Goal: Obtain resource: Download file/media

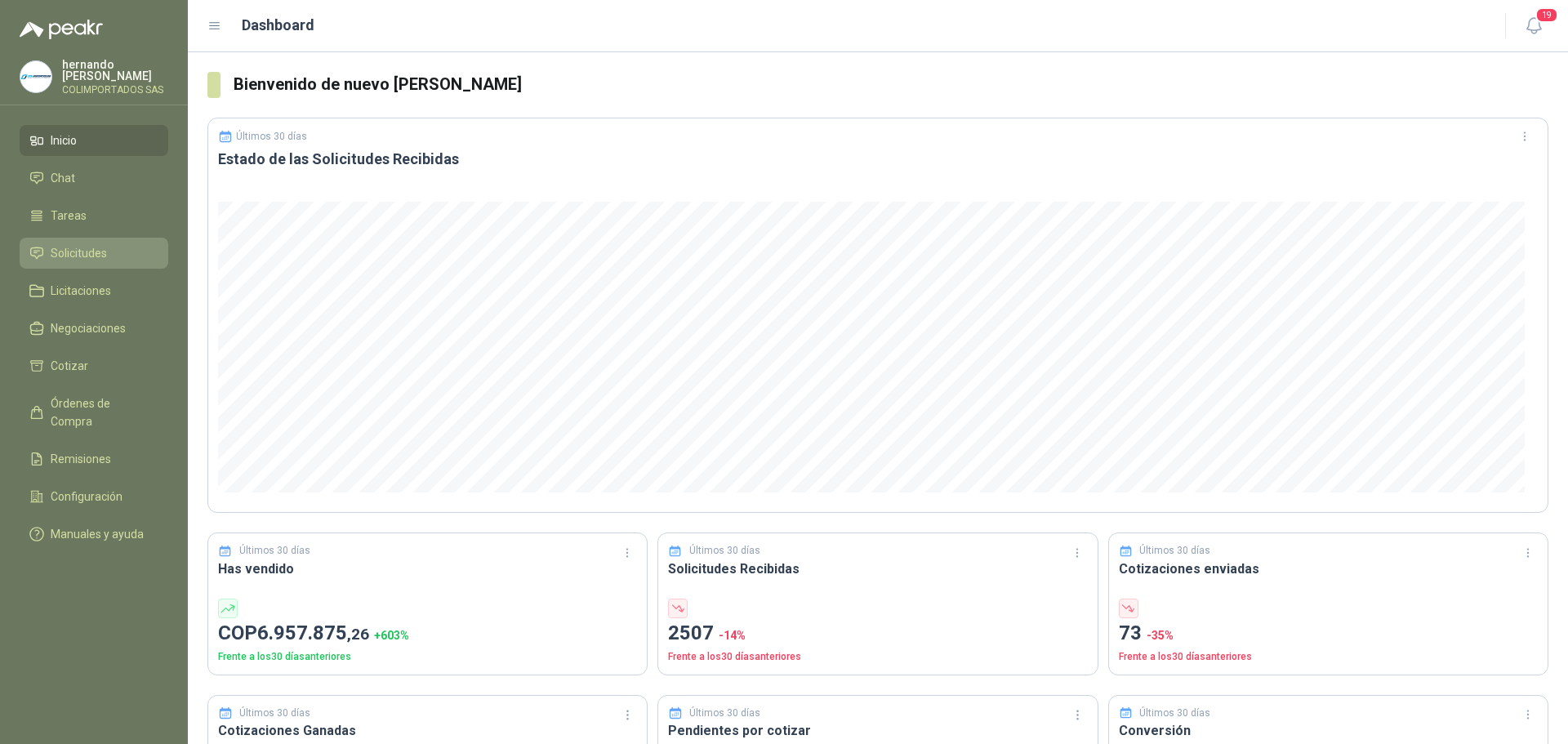
click at [122, 248] on li "Solicitudes" at bounding box center [94, 253] width 129 height 18
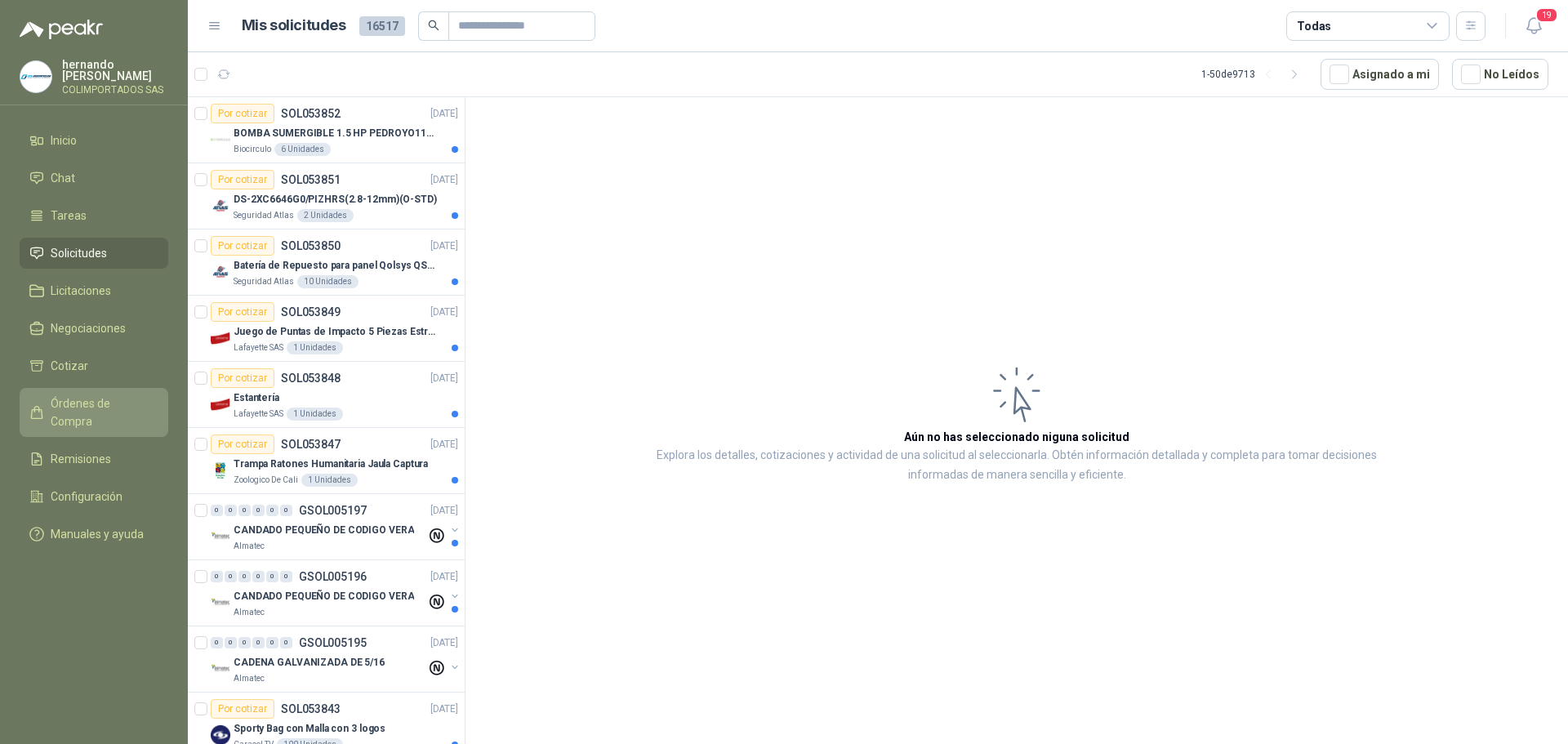
click at [100, 400] on span "Órdenes de Compra" at bounding box center [102, 412] width 102 height 36
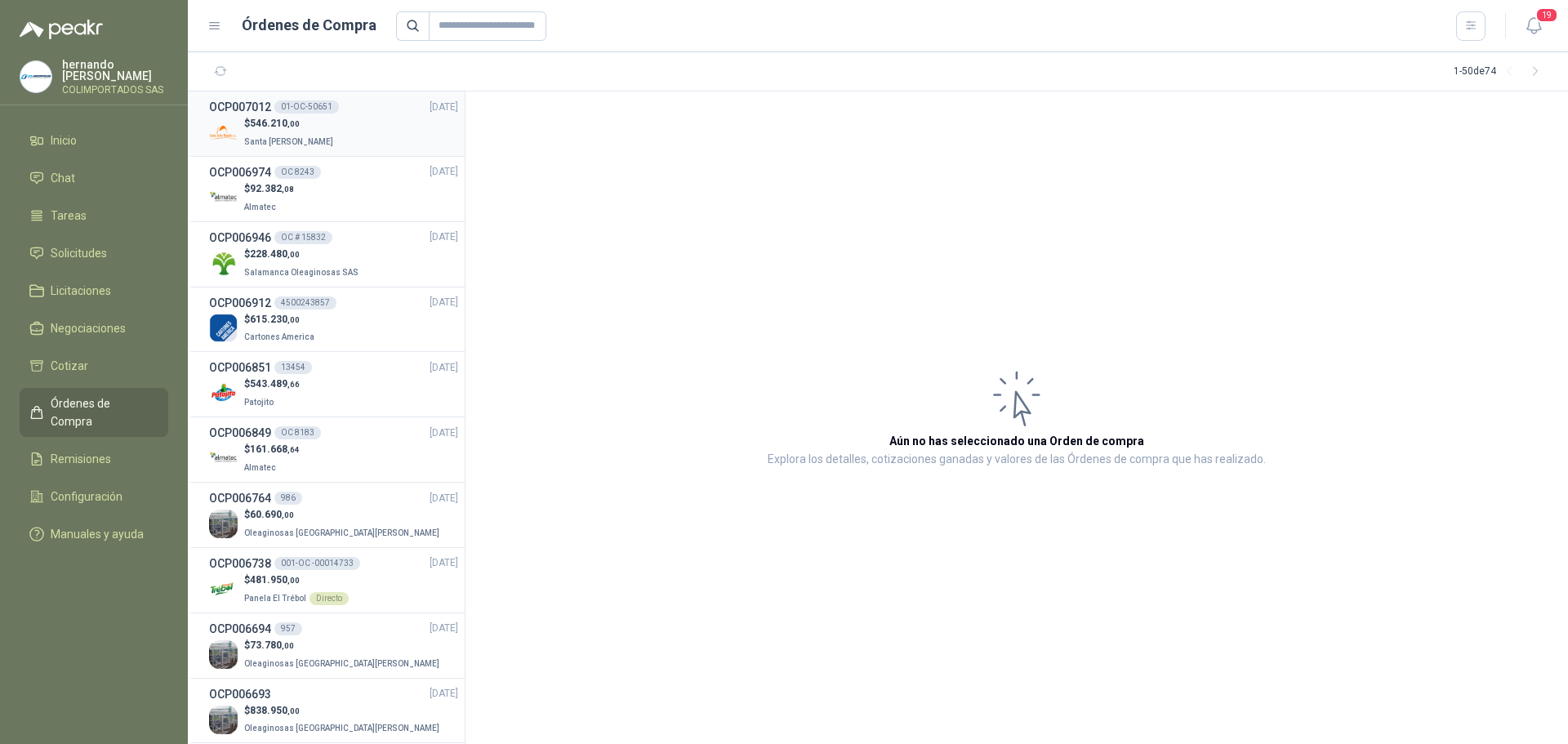
click at [360, 125] on div "$ 546.210 ,00 Santa Anita Napoles" at bounding box center [334, 133] width 249 height 34
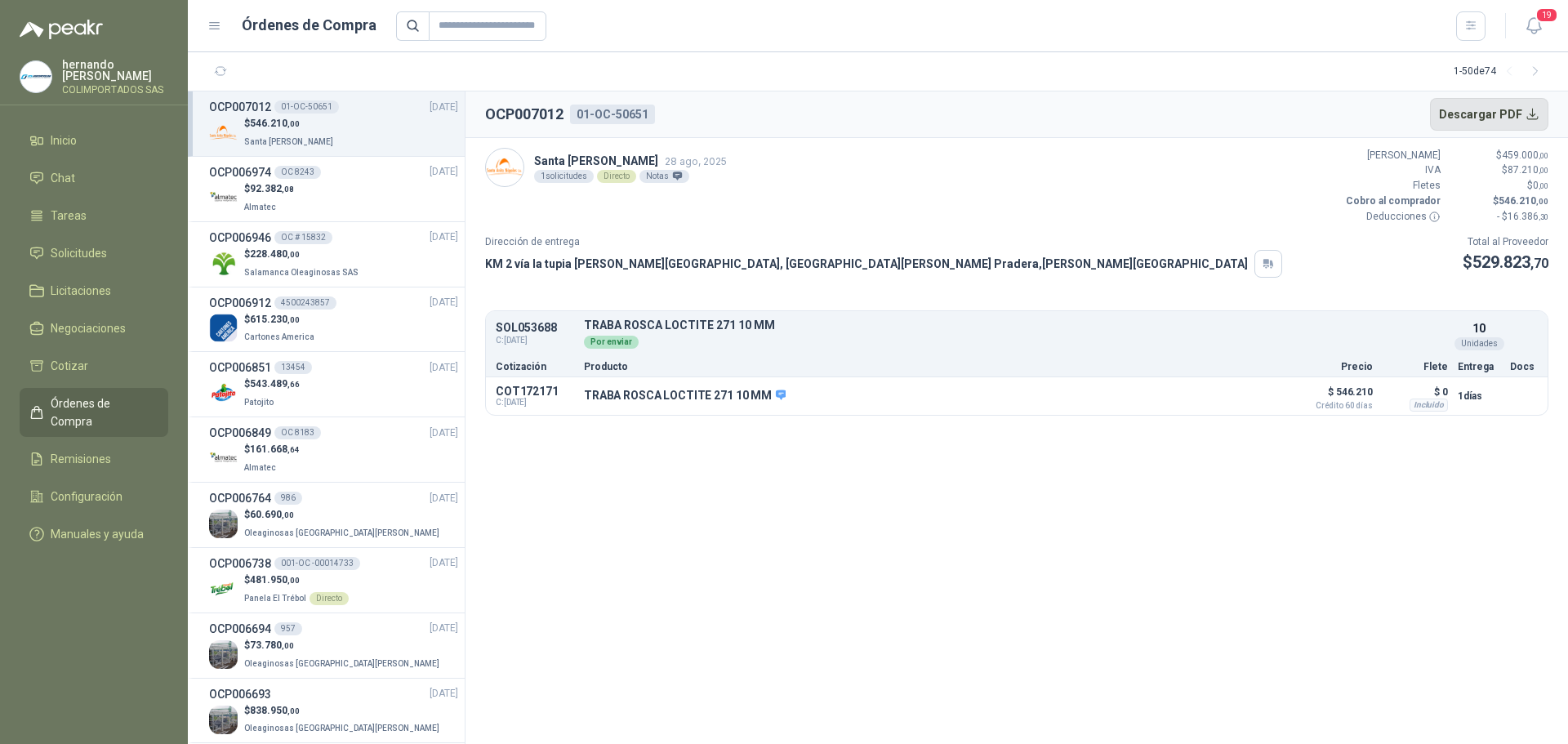
click at [1532, 116] on button "Descargar PDF" at bounding box center [1489, 114] width 120 height 33
click at [88, 450] on span "Remisiones" at bounding box center [81, 458] width 60 height 18
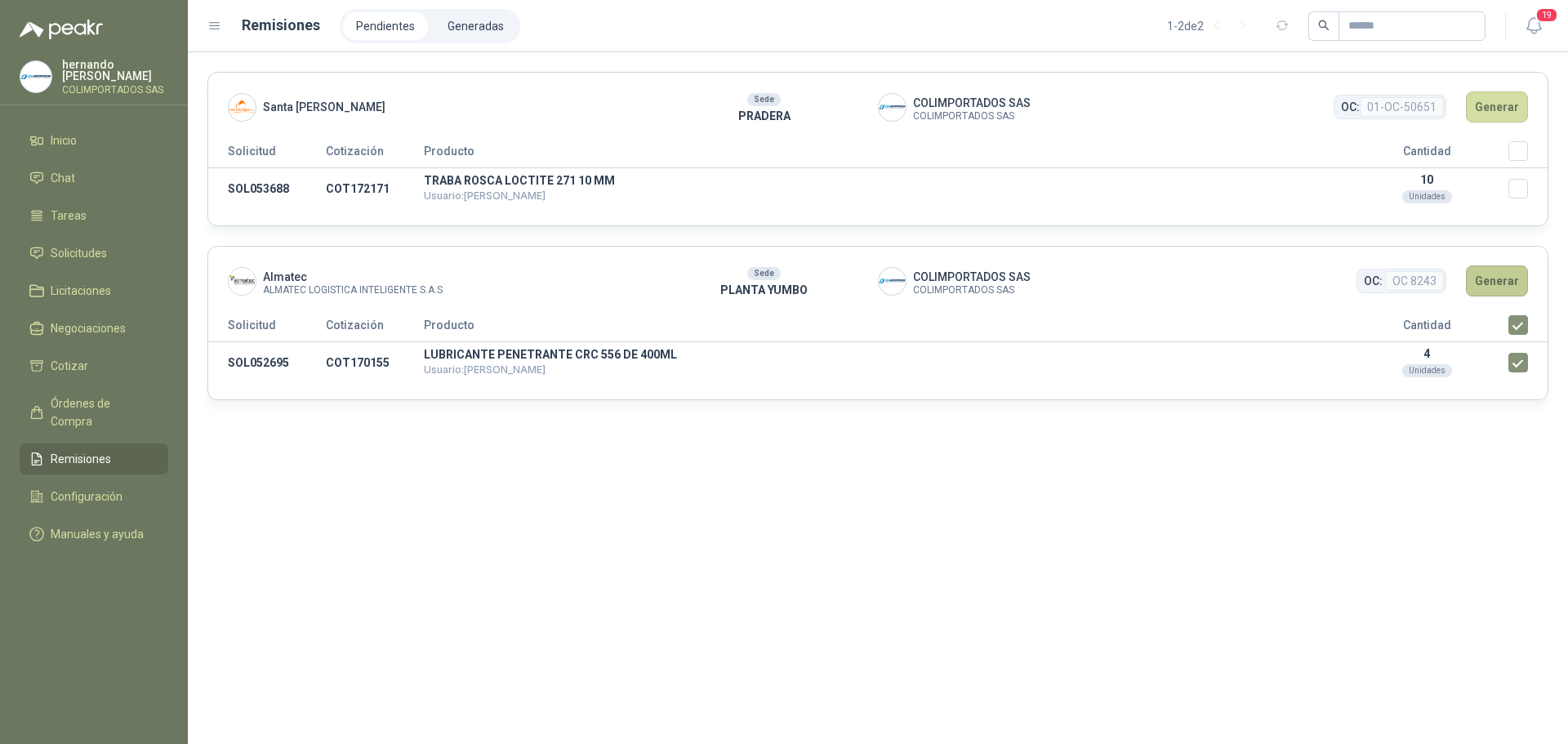
click at [1499, 279] on button "Generar" at bounding box center [1497, 280] width 62 height 31
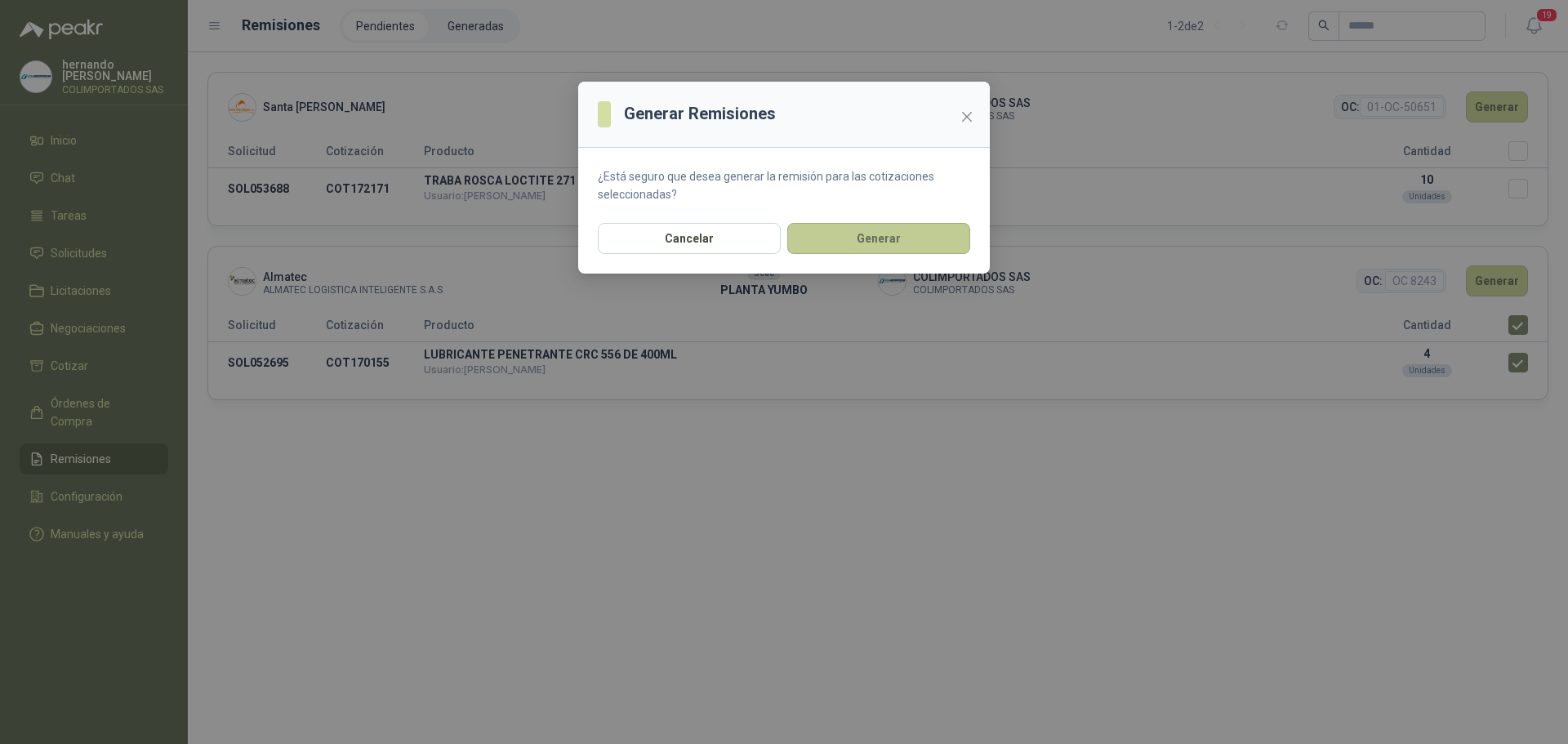
click at [898, 243] on button "Generar" at bounding box center [879, 238] width 183 height 31
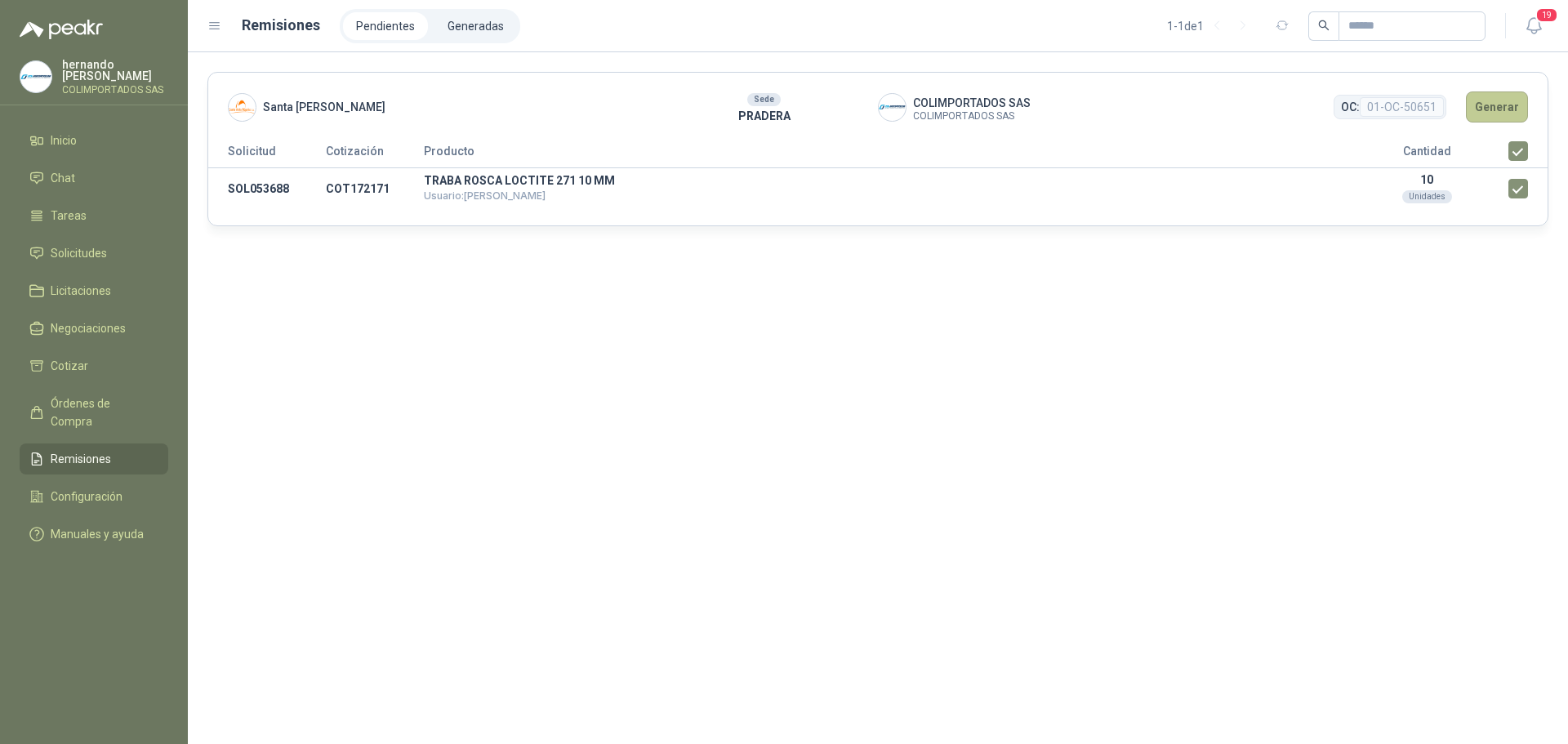
click at [1489, 108] on button "Generar" at bounding box center [1497, 107] width 62 height 31
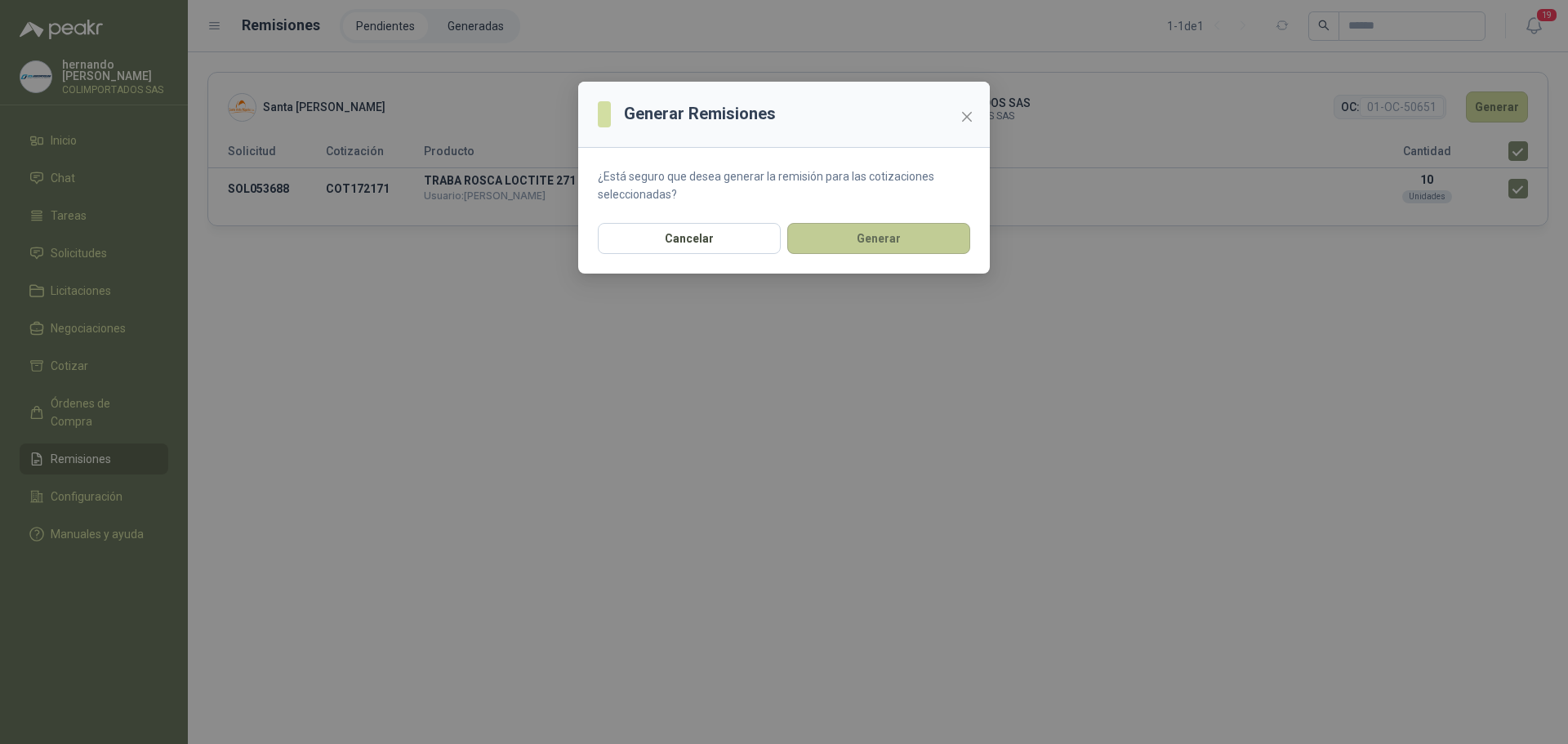
click at [861, 249] on button "Generar" at bounding box center [879, 238] width 183 height 31
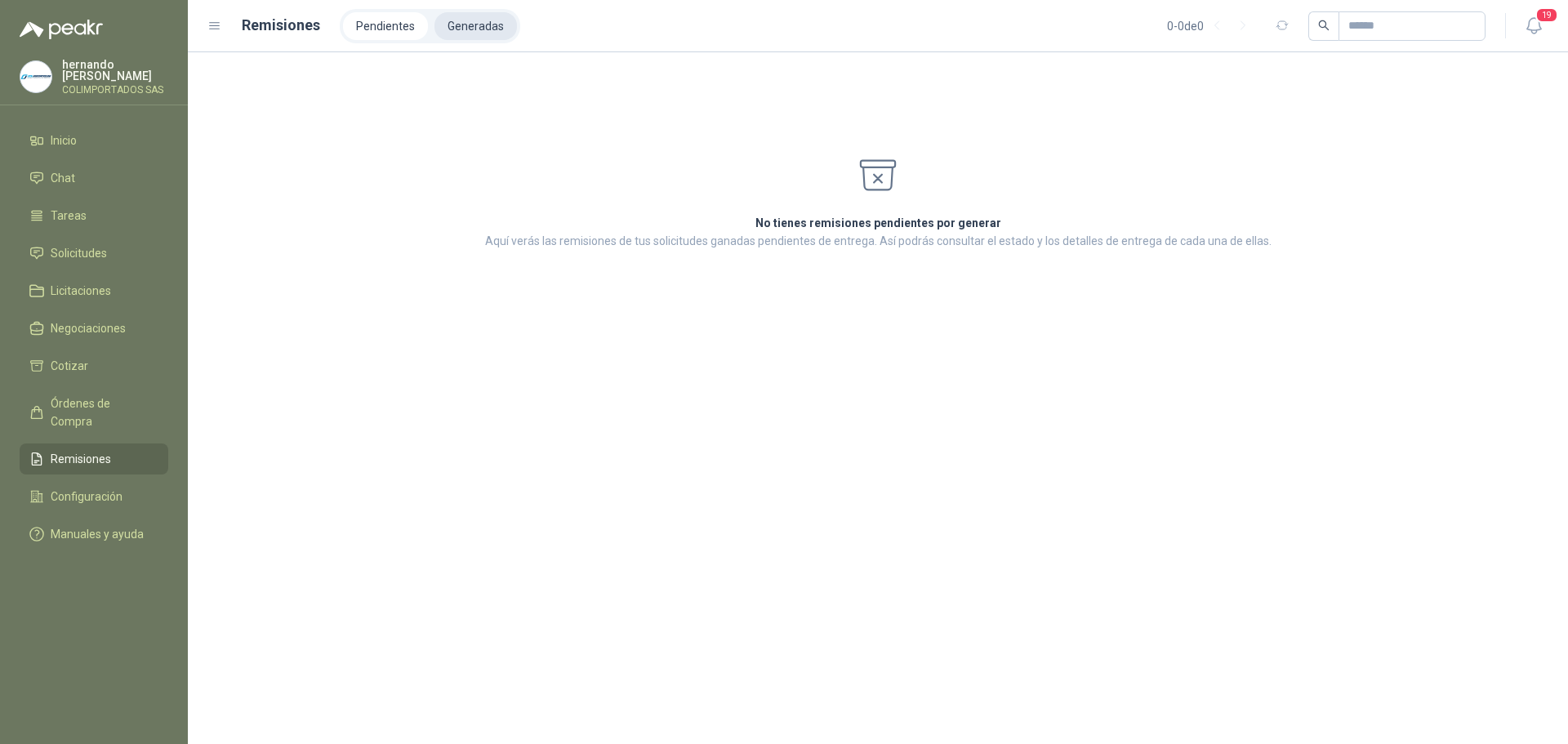
click at [475, 29] on li "Generadas" at bounding box center [475, 25] width 82 height 28
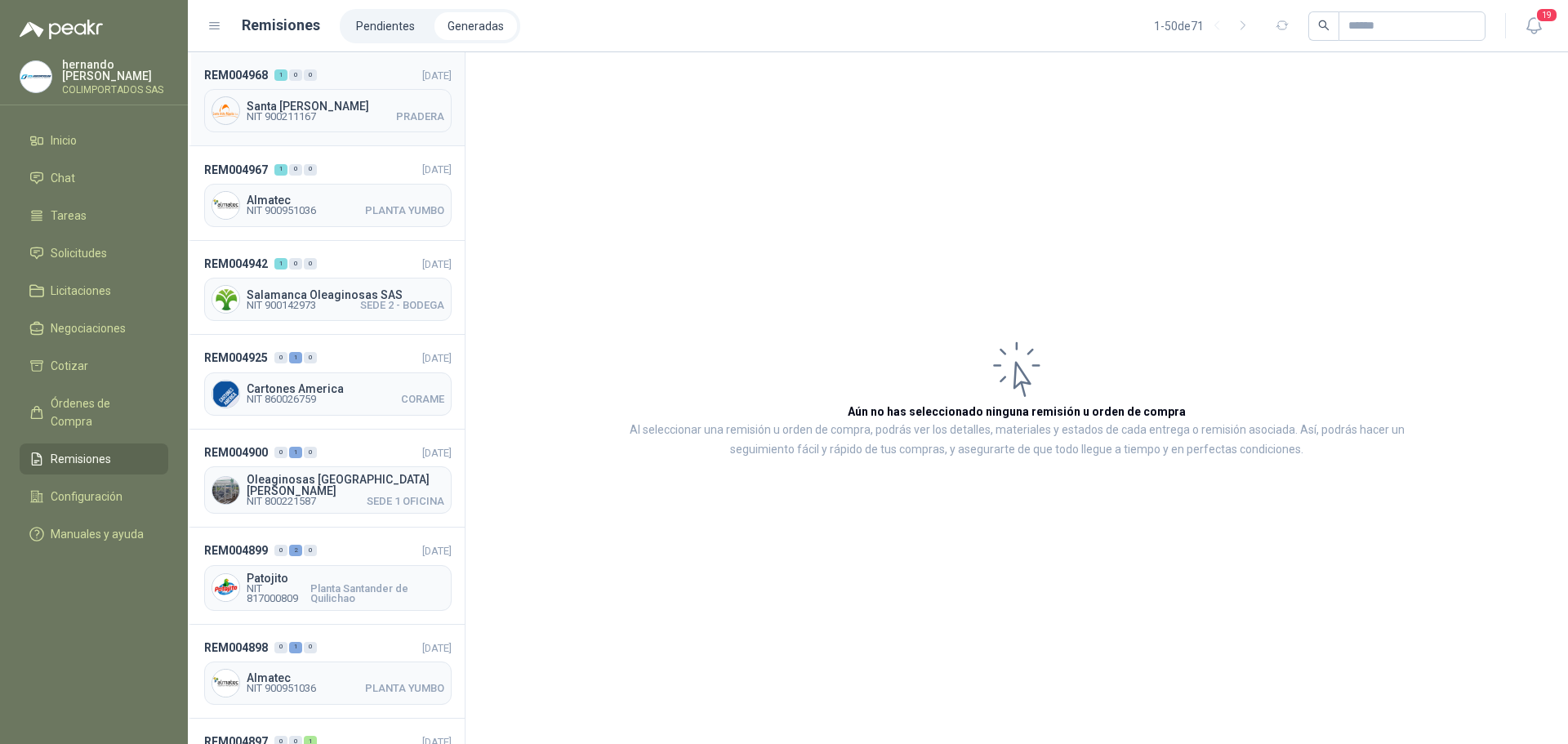
click at [358, 81] on header "REM004968 1 0 0 28/08/2025" at bounding box center [328, 75] width 247 height 18
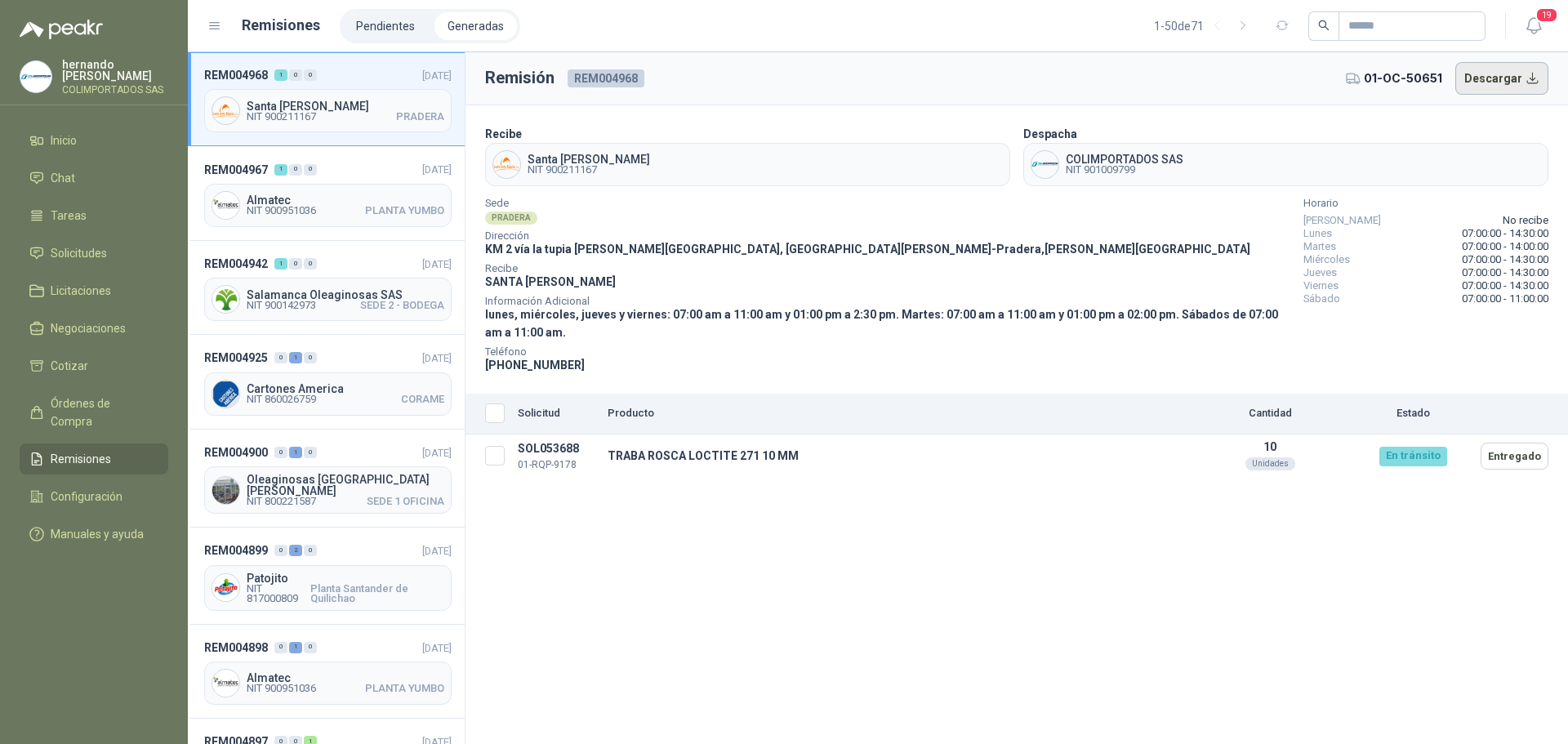
click at [1534, 79] on button "Descargar" at bounding box center [1502, 78] width 94 height 33
click at [349, 169] on header "REM004967 1 0 0 28/08/2025" at bounding box center [328, 169] width 247 height 18
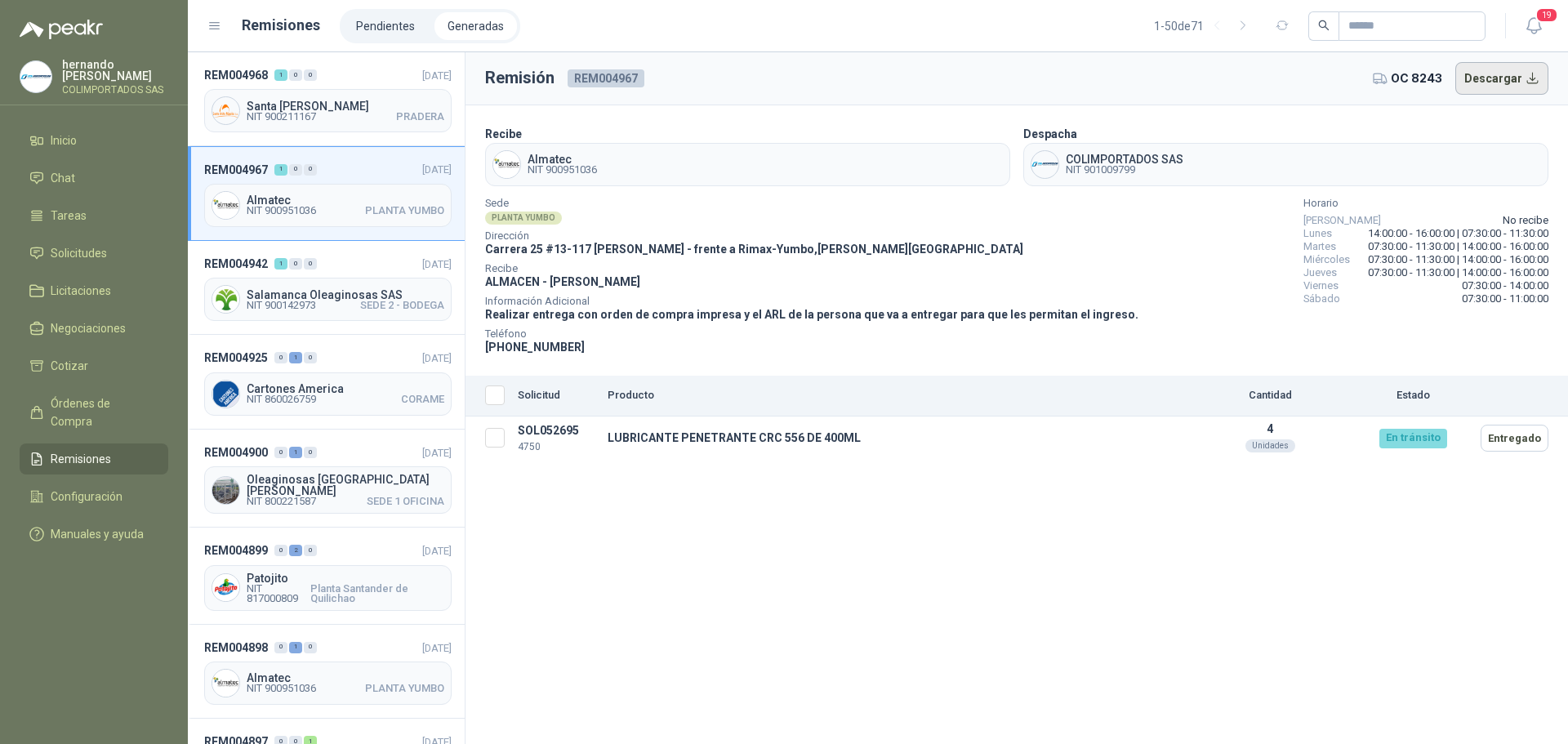
click at [1531, 79] on button "Descargar" at bounding box center [1502, 78] width 94 height 33
click at [102, 408] on span "Órdenes de Compra" at bounding box center [102, 412] width 102 height 36
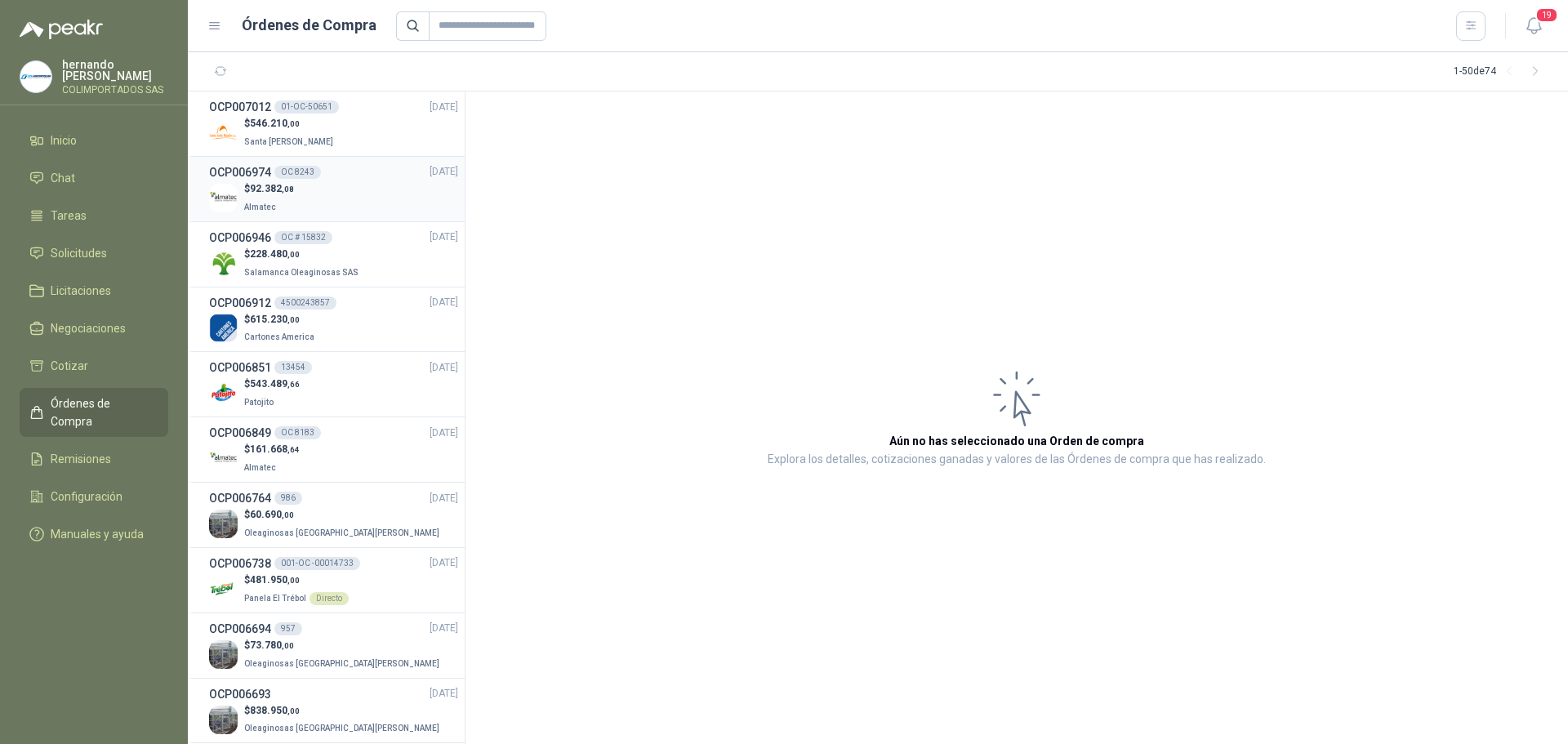
click at [364, 186] on div "$ 92.382 ,08 Almatec" at bounding box center [334, 198] width 249 height 34
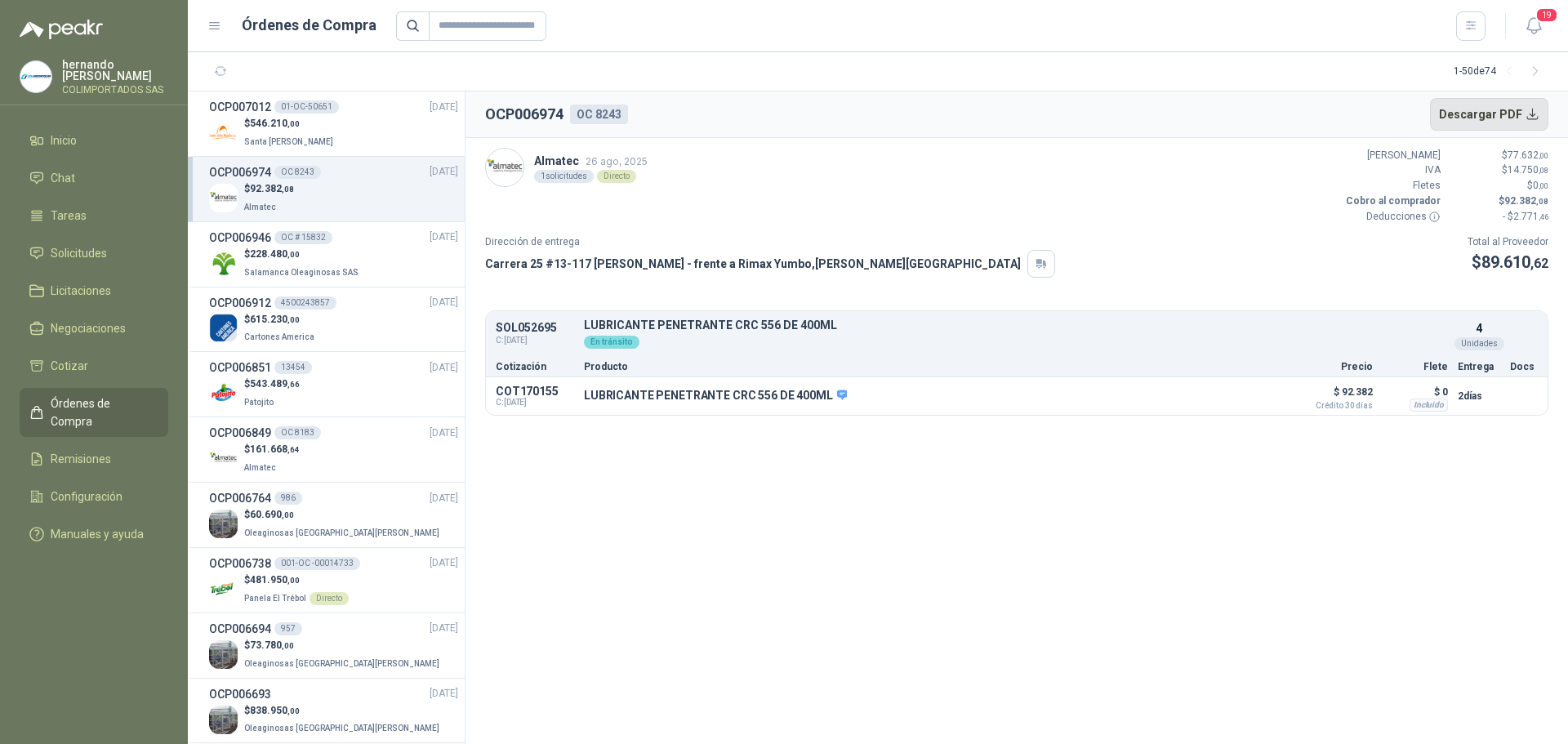
click at [1532, 111] on button "Descargar PDF" at bounding box center [1489, 114] width 120 height 33
click at [912, 553] on section "OCP006974 OC 8243 Descargar PDF Almatec 26 ago, 2025 1 solicitudes Directo Valo…" at bounding box center [1016, 418] width 1103 height 652
click at [360, 127] on div "$ 546.210 ,00 Santa Anita Napoles" at bounding box center [334, 133] width 249 height 34
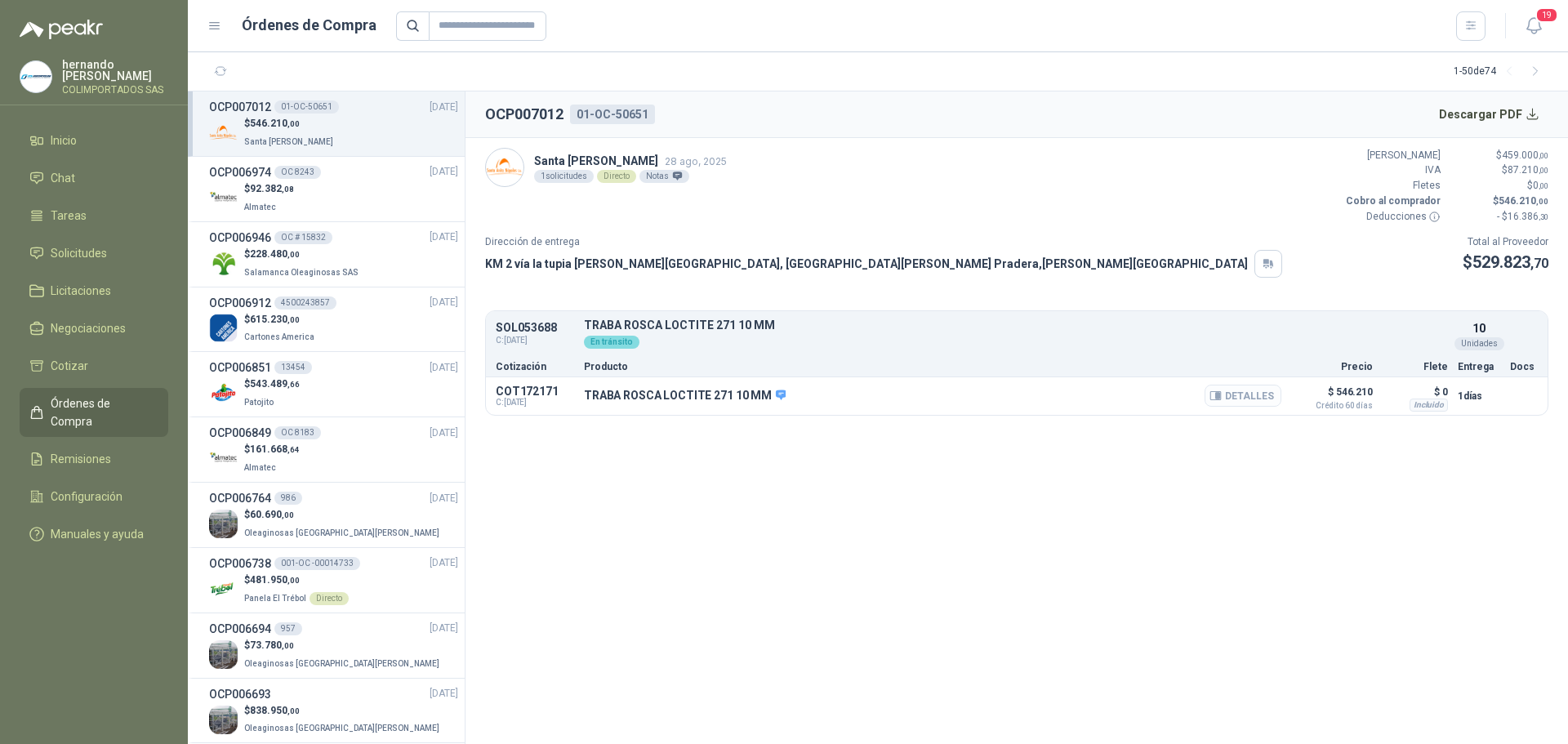
click at [1237, 393] on button "Detalles" at bounding box center [1243, 396] width 77 height 22
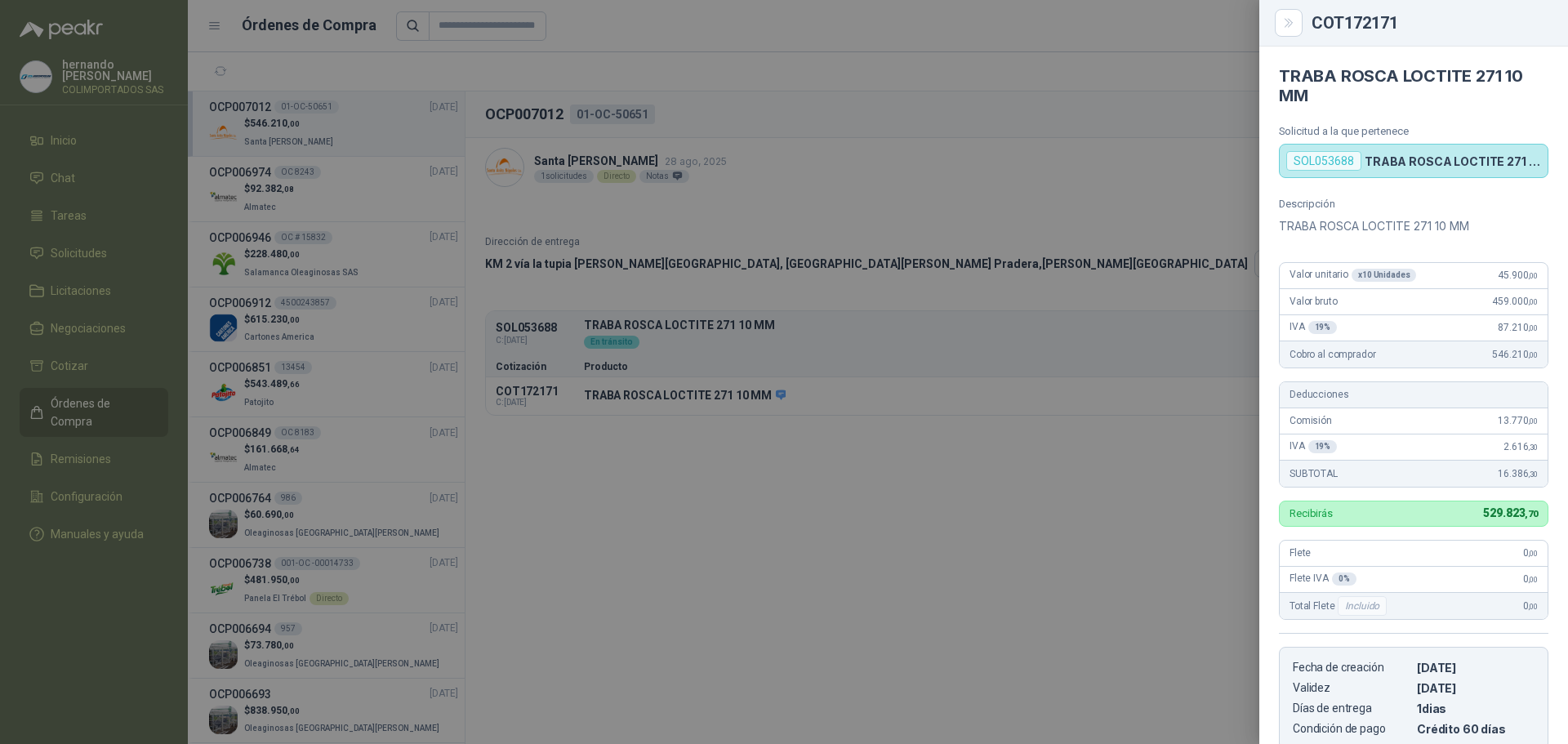
click at [941, 535] on div at bounding box center [784, 372] width 1568 height 744
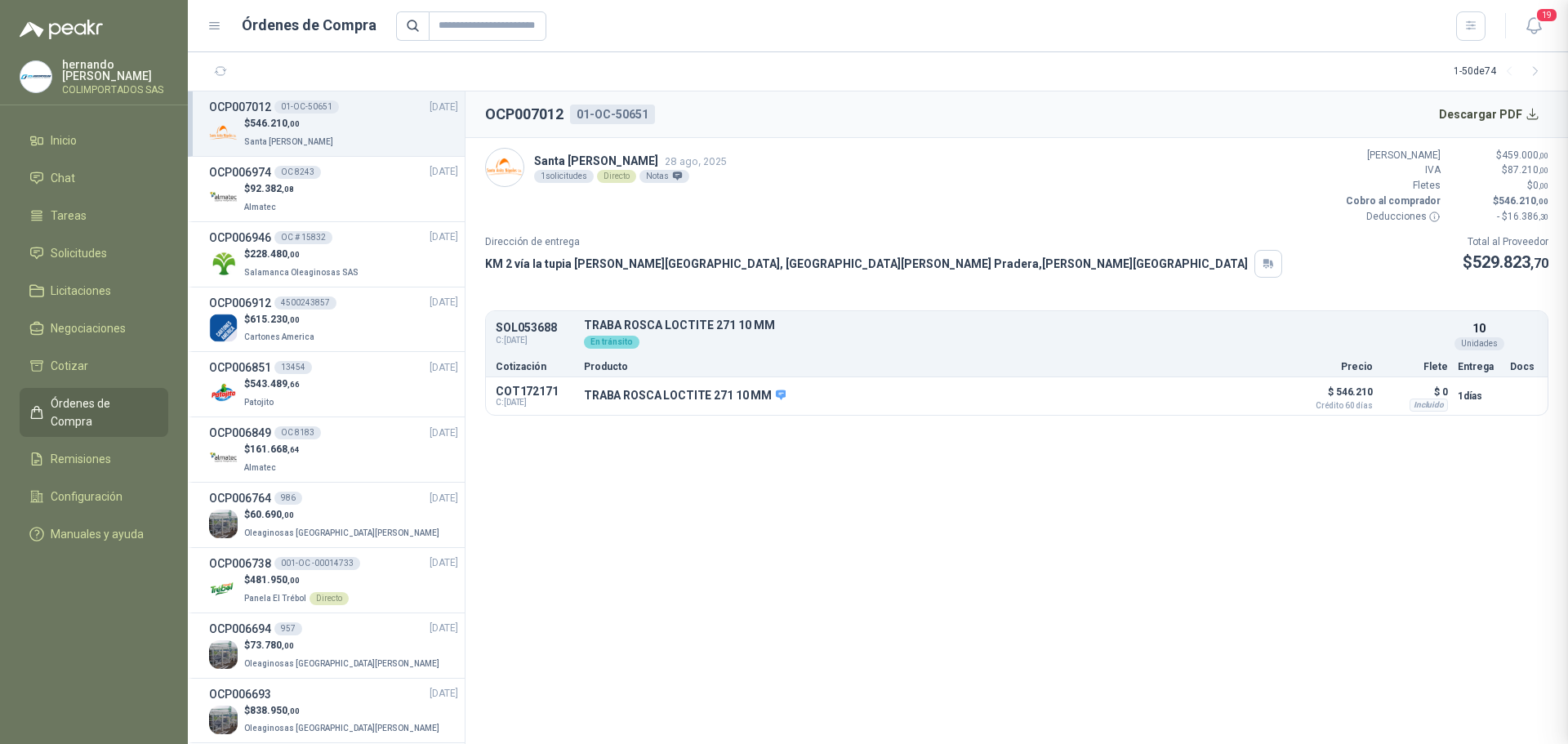
scroll to position [277, 0]
click at [1249, 391] on button "Detalles" at bounding box center [1243, 396] width 77 height 22
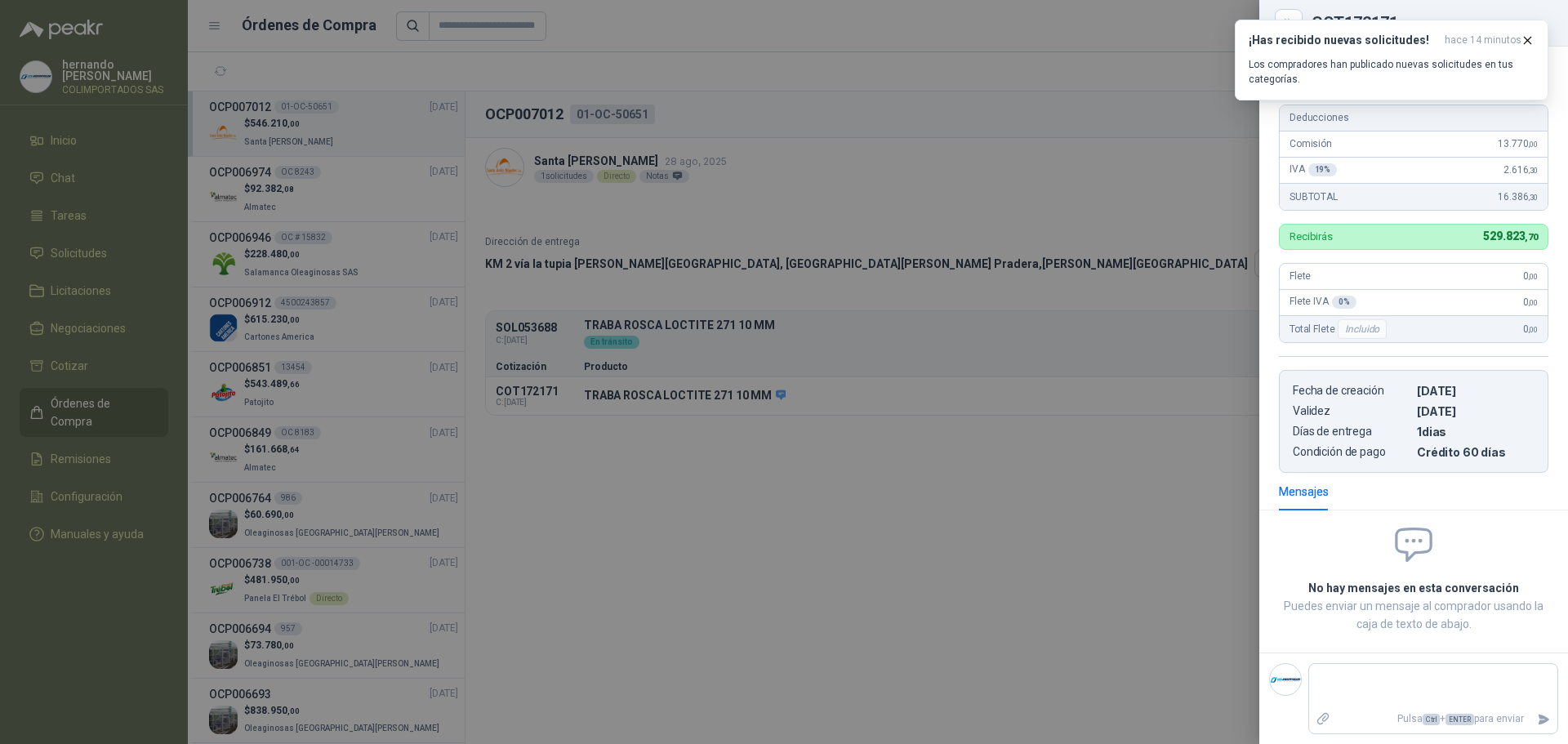
click at [578, 551] on div at bounding box center [784, 372] width 1568 height 744
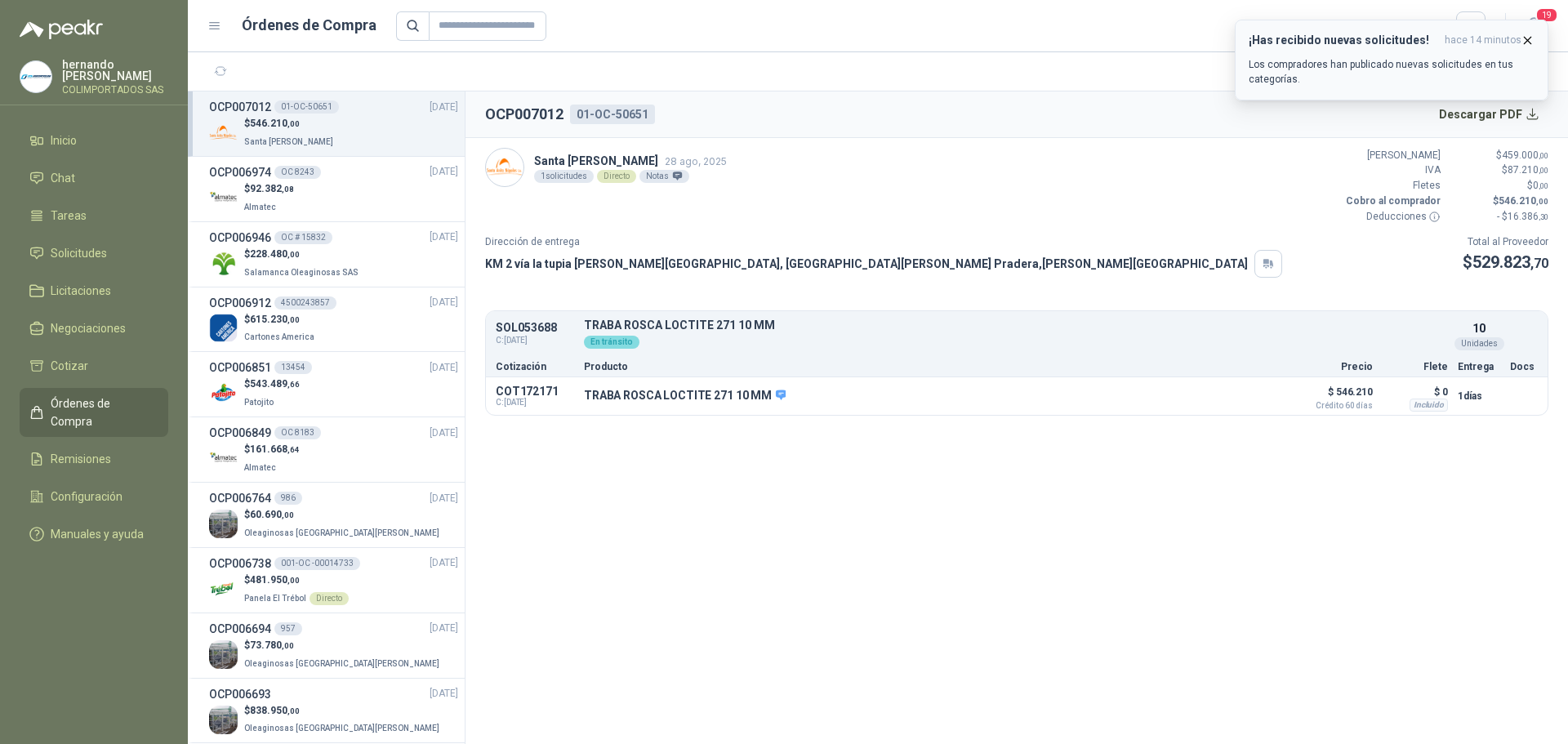
click at [1359, 51] on div "¡Has recibido nuevas solicitudes! hace 14 minutos Los compradores han publicado…" at bounding box center [1391, 60] width 286 height 53
